Goal: Task Accomplishment & Management: Use online tool/utility

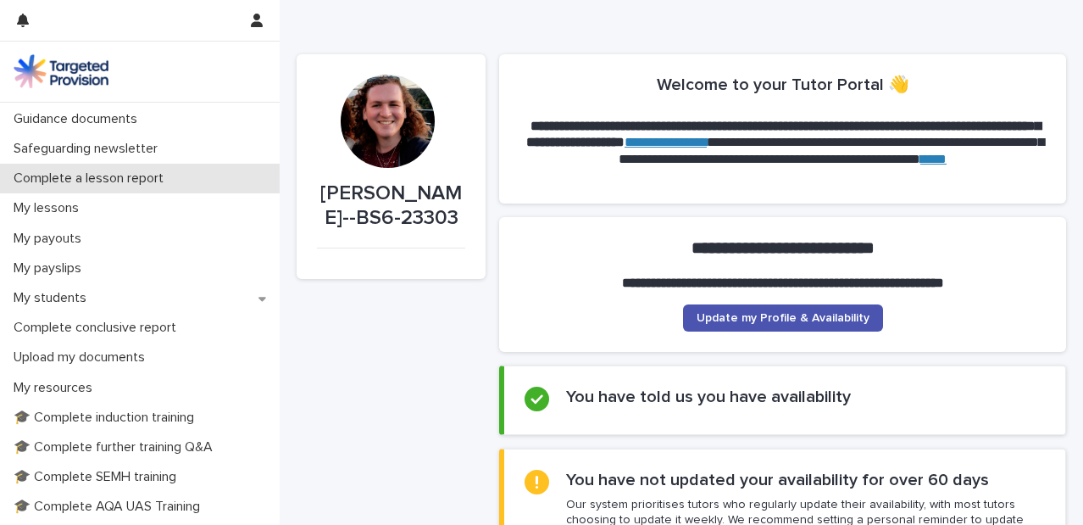
scroll to position [153, 0]
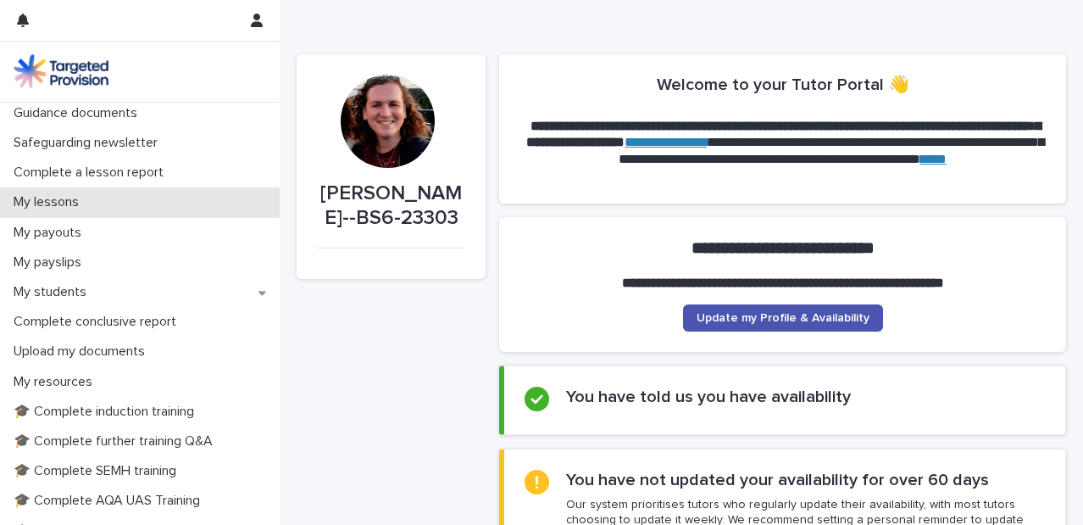
click at [82, 198] on p "My lessons" at bounding box center [50, 202] width 86 height 16
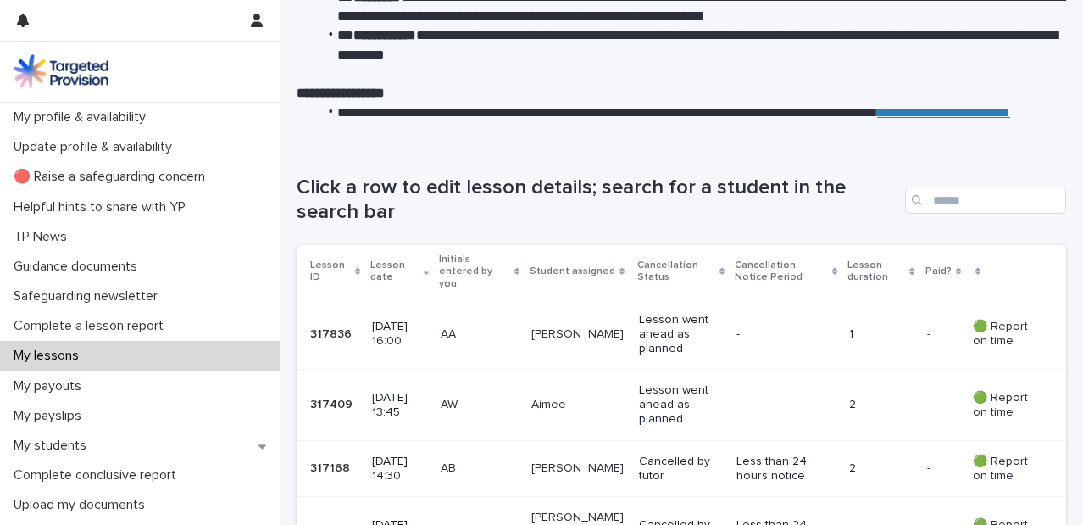
scroll to position [155, 0]
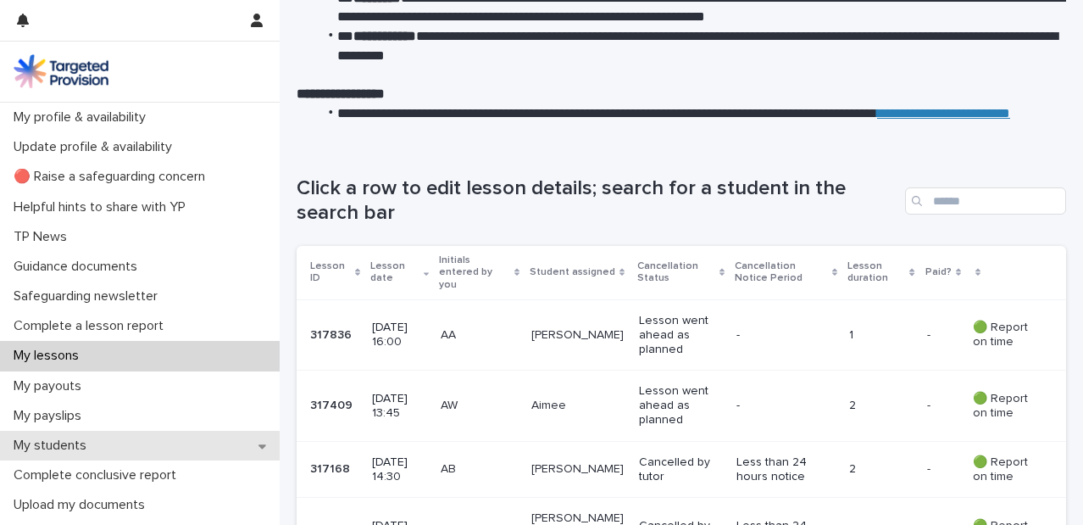
click at [145, 436] on div "My students" at bounding box center [140, 446] width 280 height 30
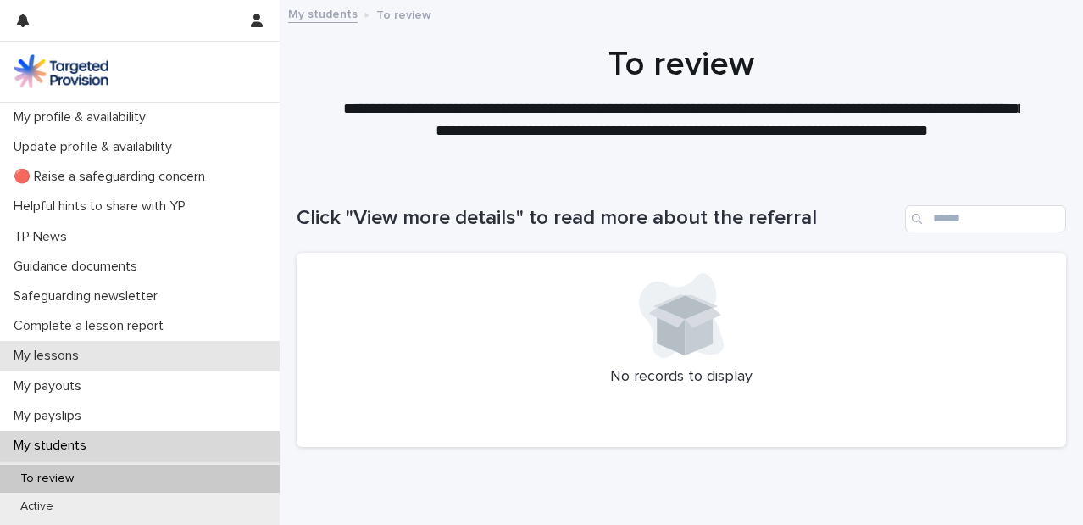
click at [79, 370] on div "My lessons" at bounding box center [140, 356] width 280 height 30
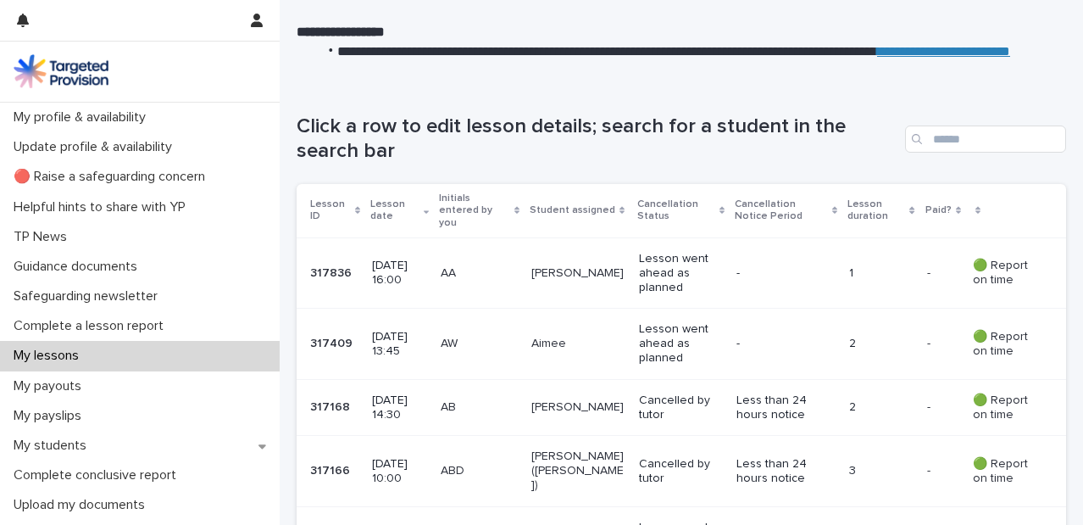
scroll to position [223, 0]
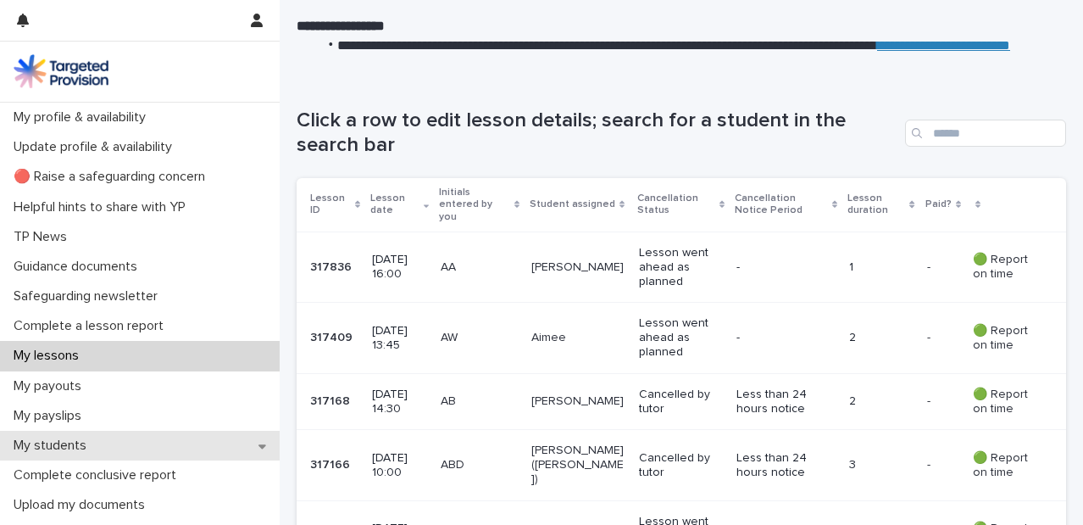
click at [144, 447] on div "My students" at bounding box center [140, 446] width 280 height 30
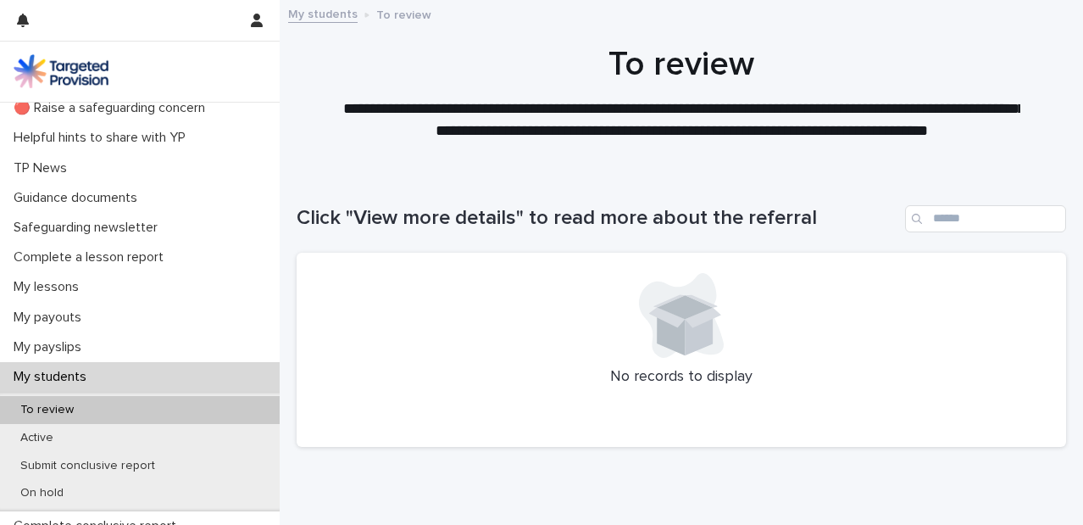
scroll to position [69, 0]
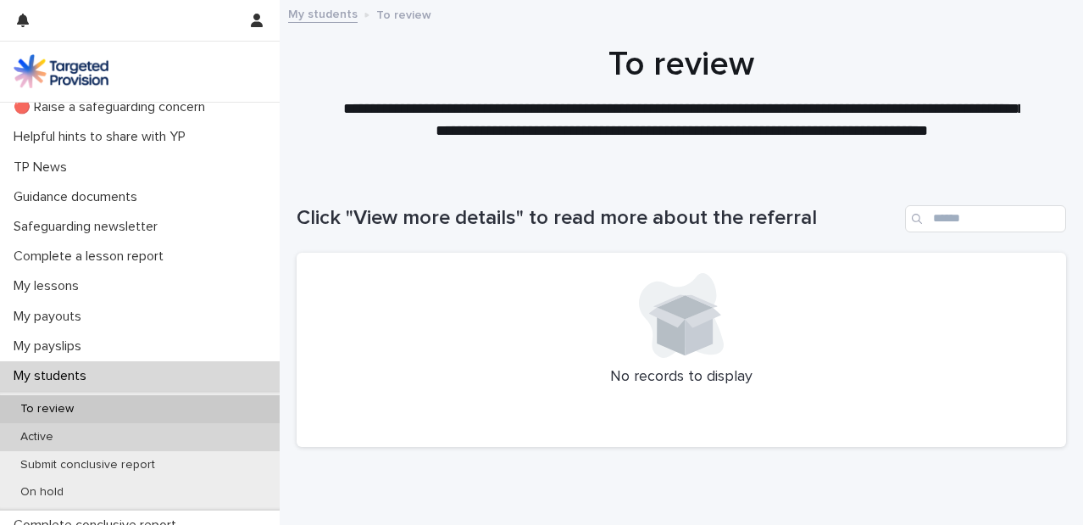
click at [139, 423] on div "Active" at bounding box center [140, 437] width 280 height 28
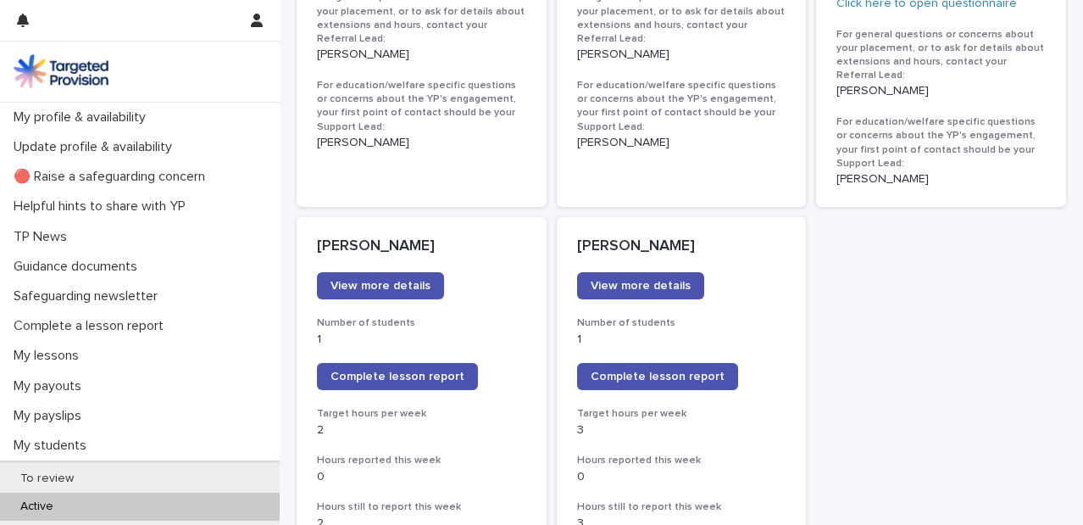
scroll to position [1281, 0]
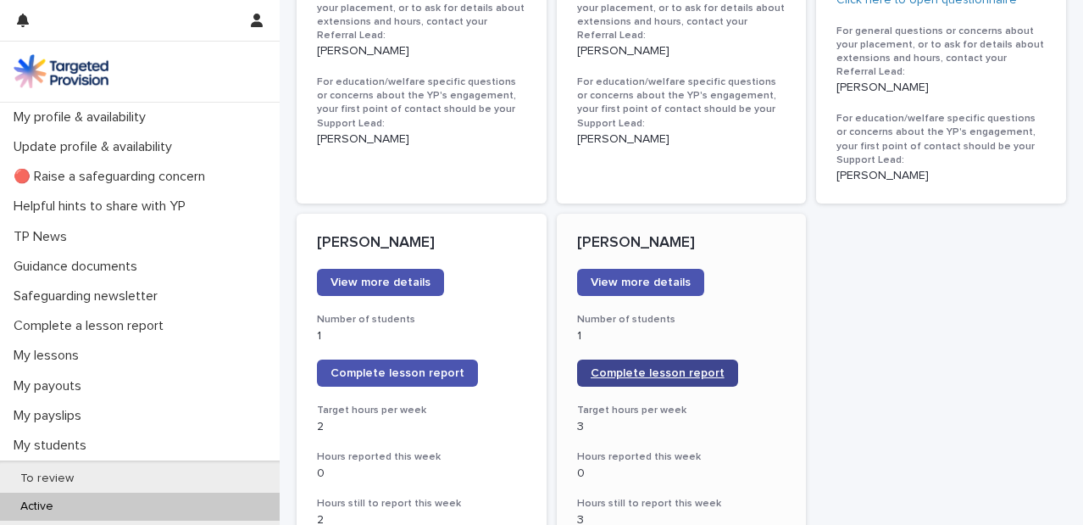
click at [689, 367] on span "Complete lesson report" at bounding box center [658, 373] width 134 height 12
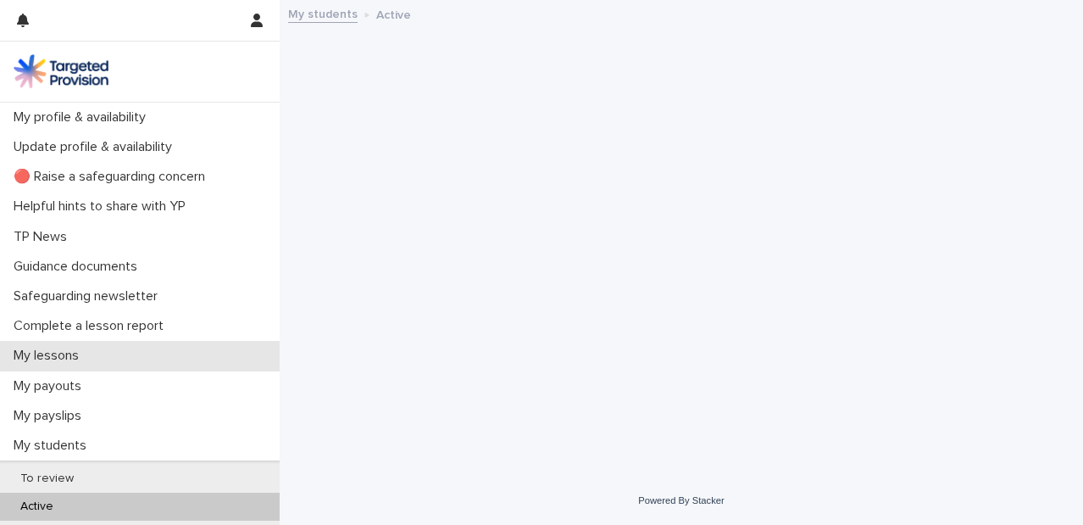
click at [117, 363] on div "My lessons" at bounding box center [140, 356] width 280 height 30
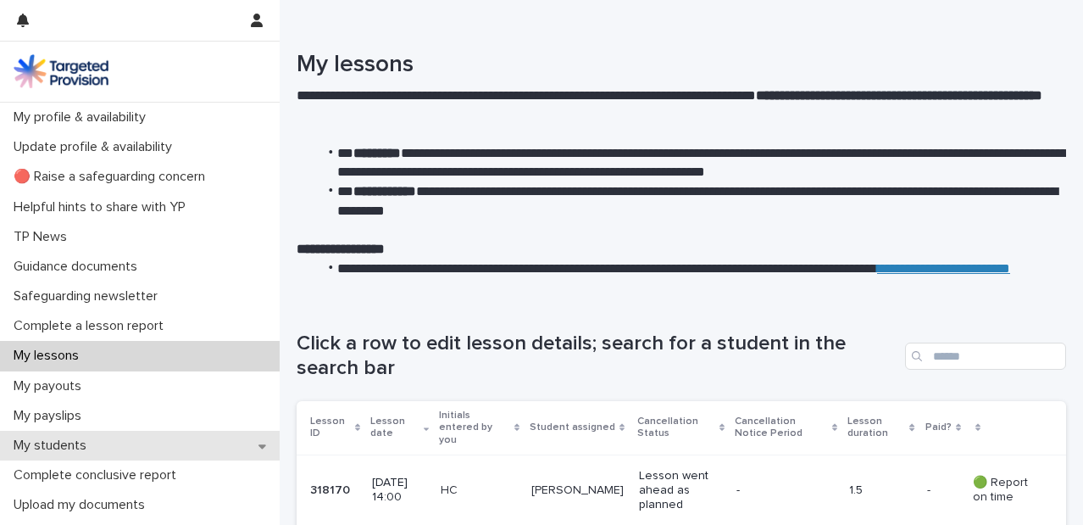
click at [164, 446] on div "My students" at bounding box center [140, 446] width 280 height 30
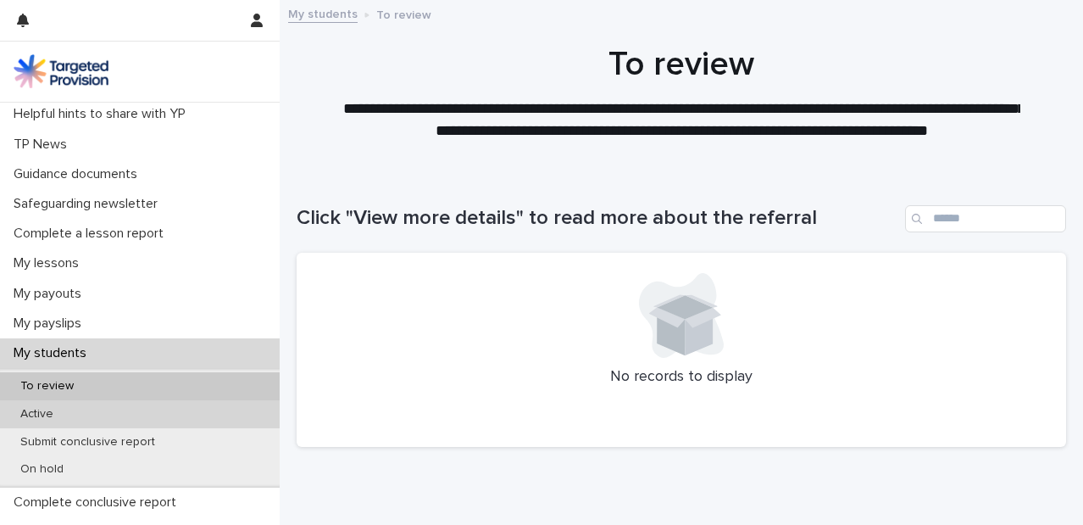
scroll to position [119, 0]
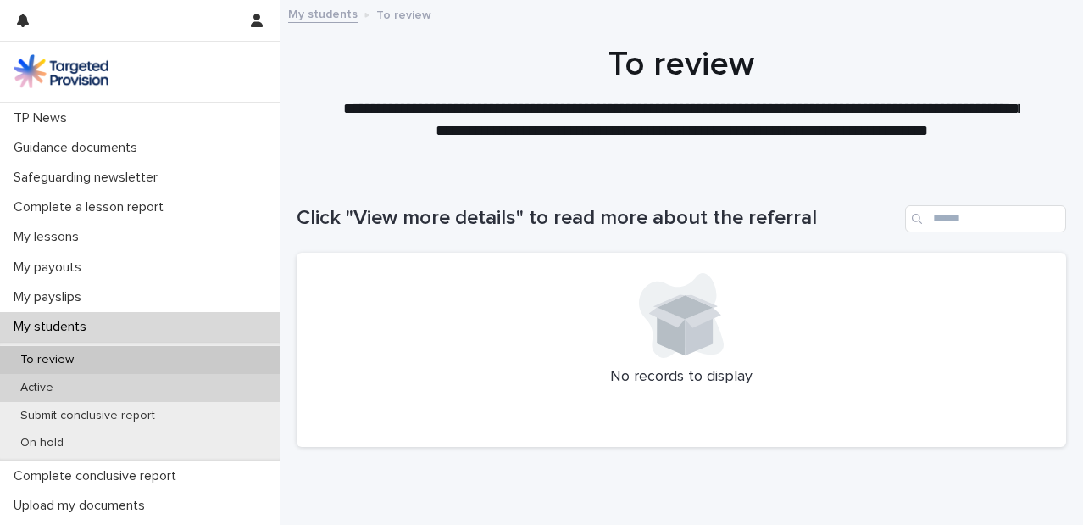
click at [152, 384] on div "Active" at bounding box center [140, 388] width 280 height 28
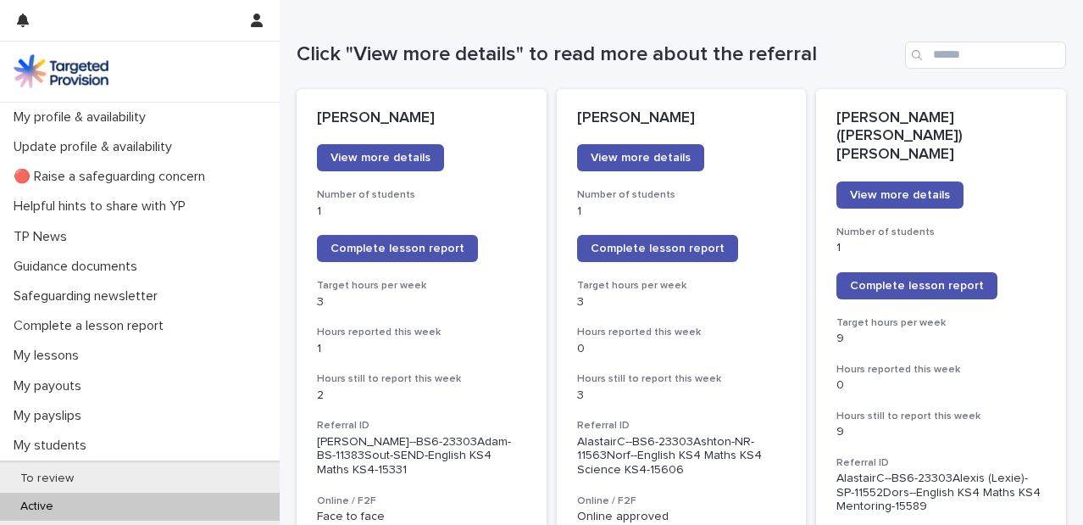
scroll to position [165, 0]
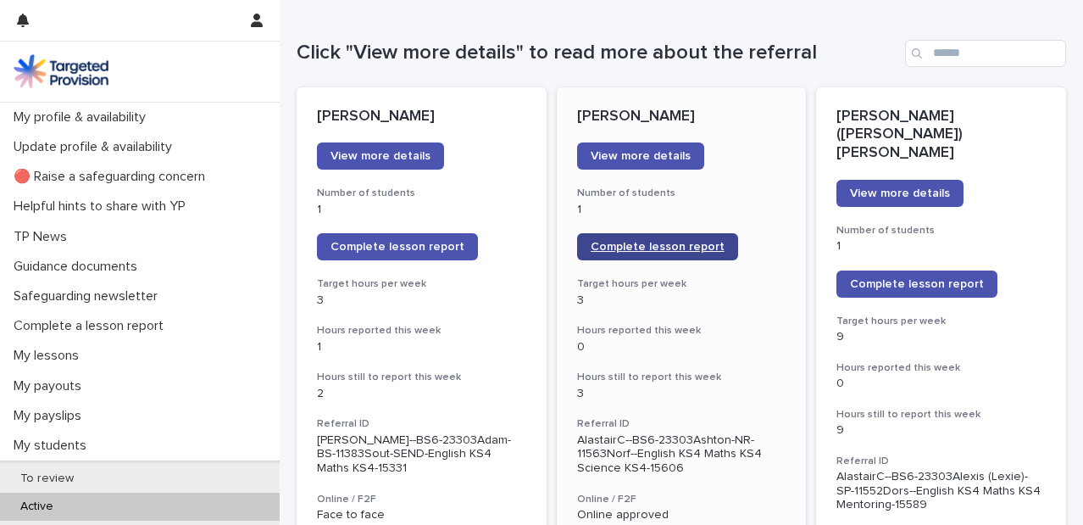
click at [625, 249] on span "Complete lesson report" at bounding box center [658, 247] width 134 height 12
